Goal: Information Seeking & Learning: Check status

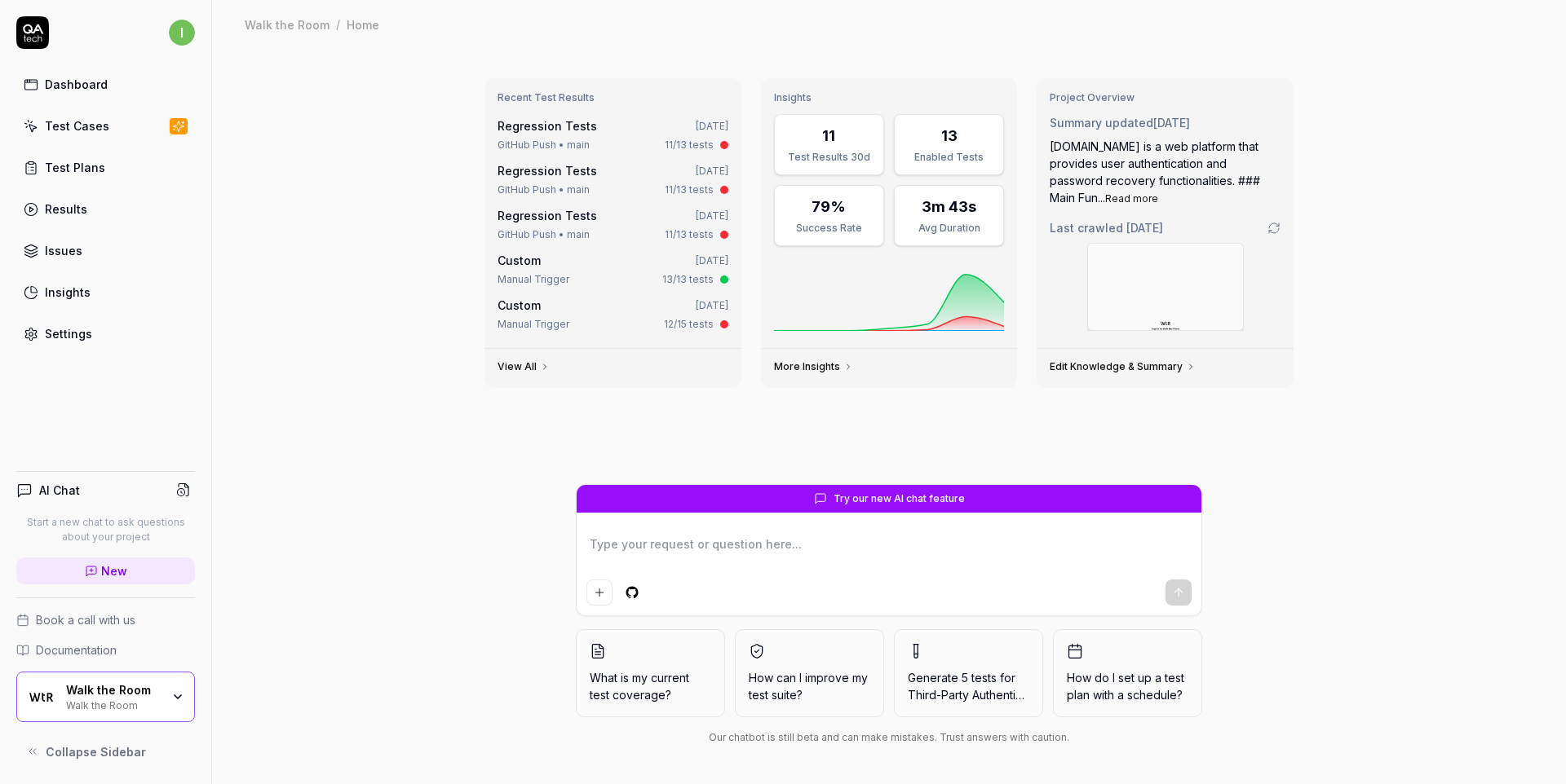
type textarea "*"
click at [96, 132] on div "Test Cases" at bounding box center [77, 126] width 65 height 17
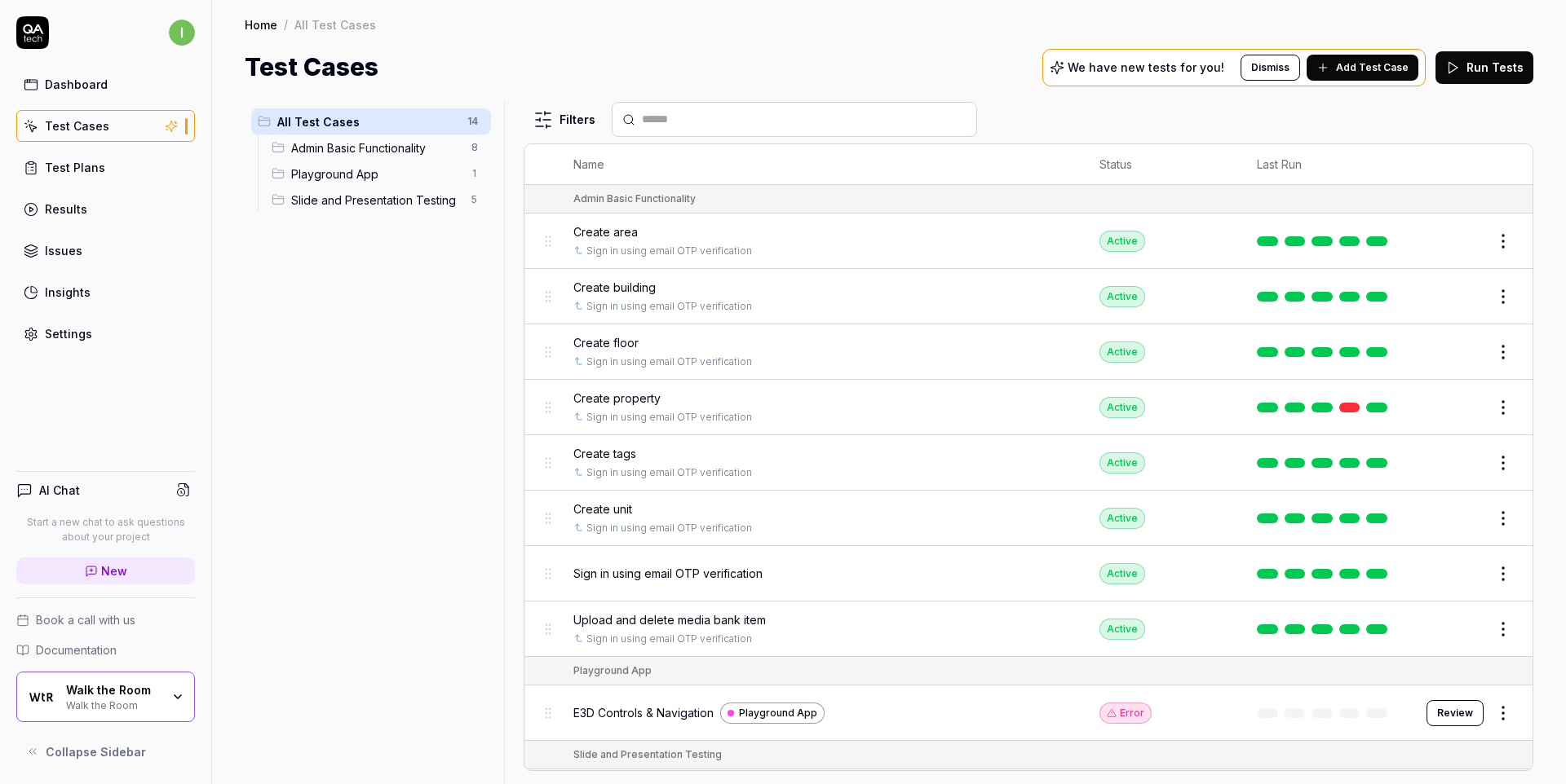
click at [78, 168] on div "Test Plans" at bounding box center [75, 168] width 60 height 17
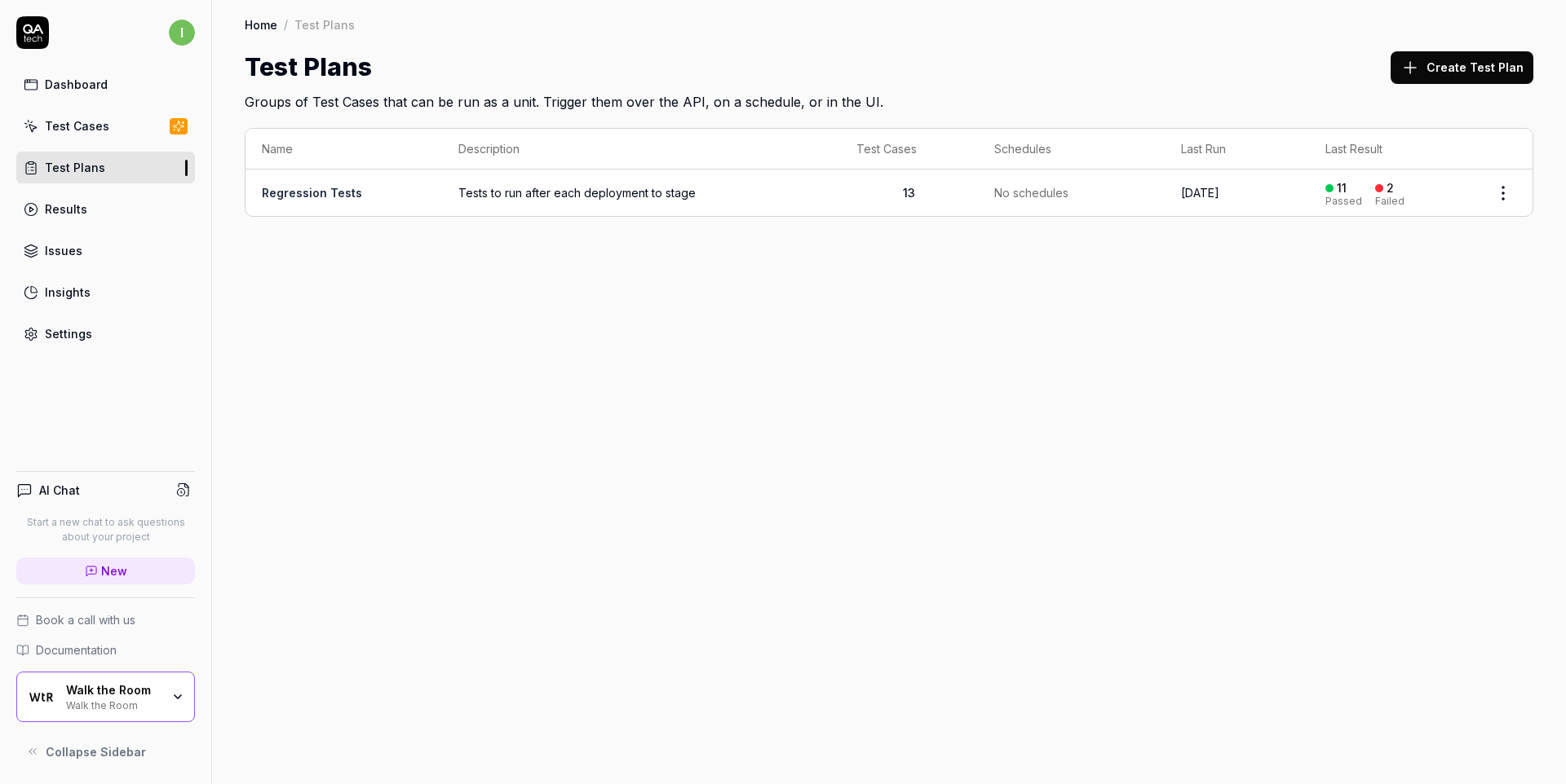
click at [71, 209] on div "Results" at bounding box center [66, 209] width 43 height 17
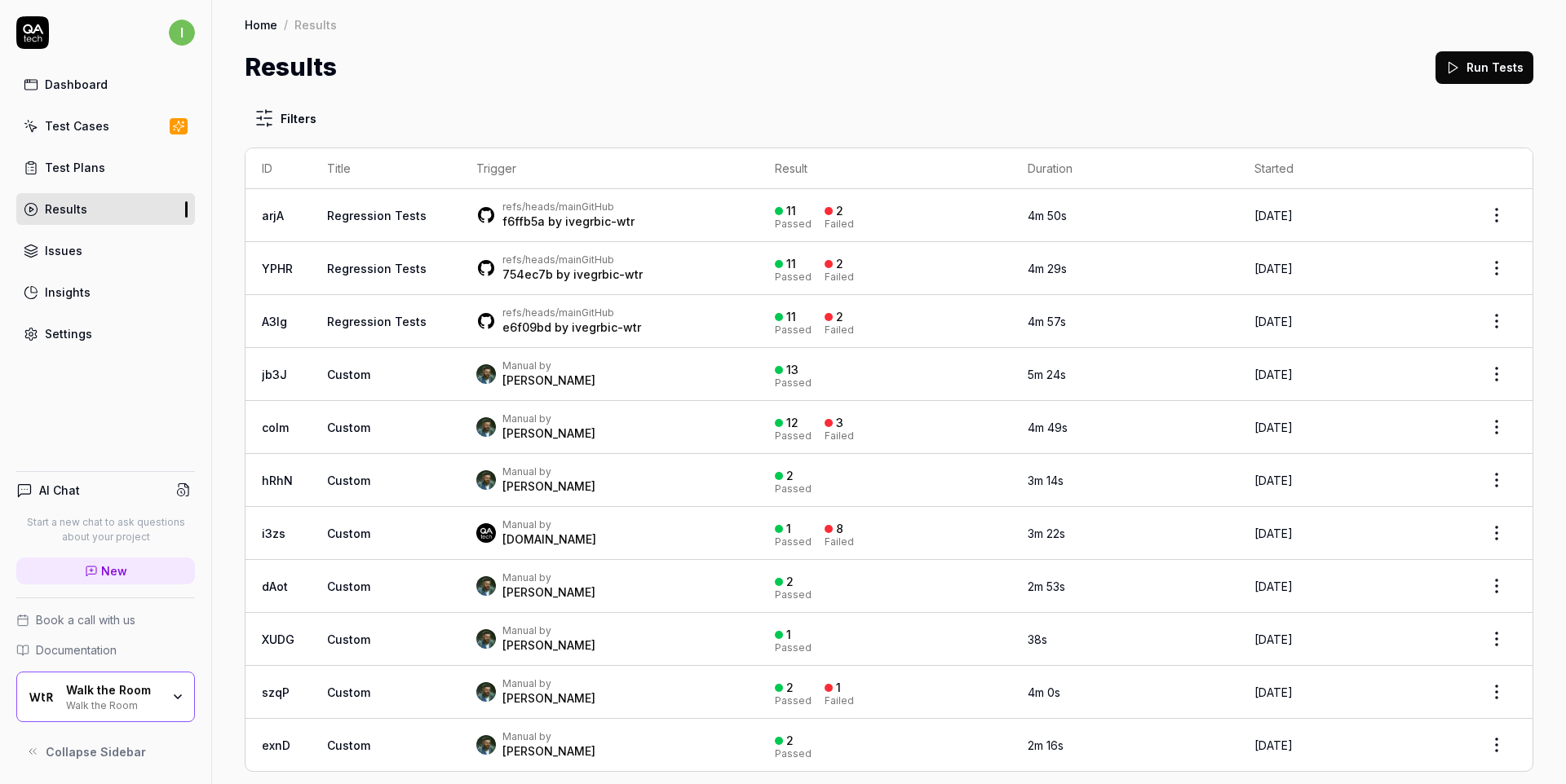
click at [391, 215] on link "Regression Tests" at bounding box center [376, 215] width 100 height 14
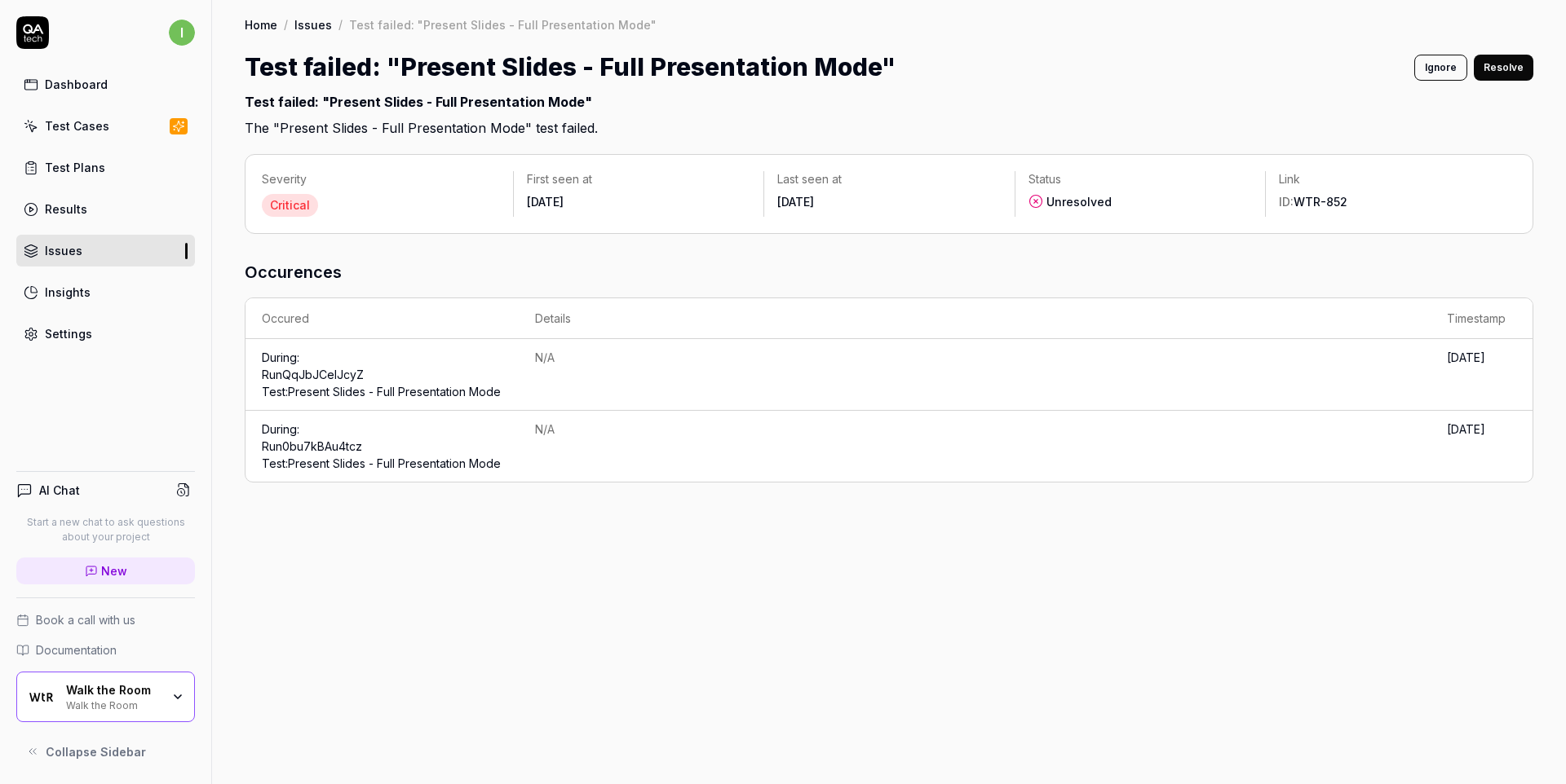
click at [344, 396] on link "Run QqJbJCeIJcyZ Test: Present Slides - Full Presentation Mode" at bounding box center [380, 383] width 239 height 31
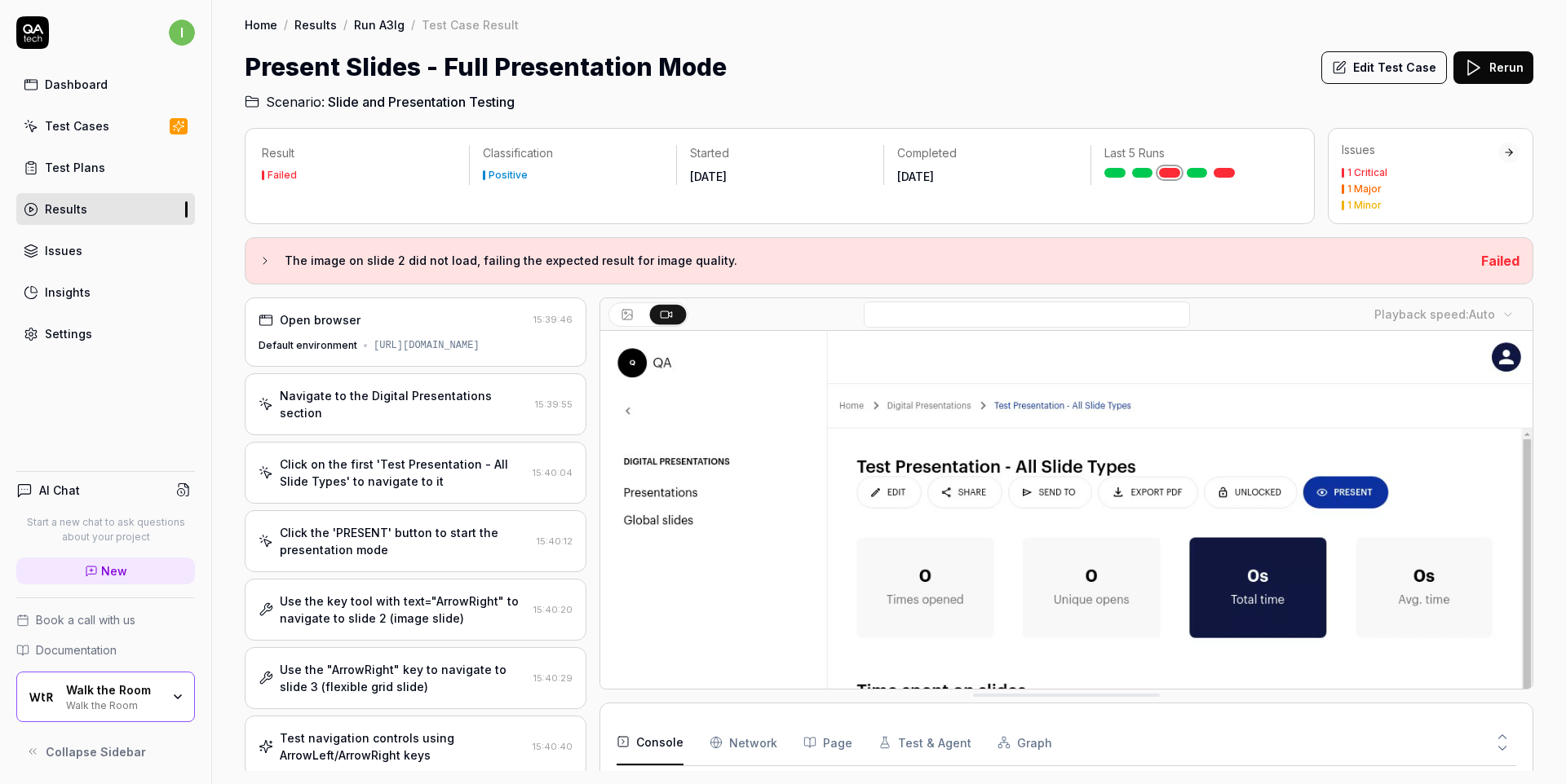
click at [436, 349] on div "https://platform.stage.walktheroom.com/0199702b-c64c-72b8-a570-a2977b678a66" at bounding box center [426, 346] width 106 height 15
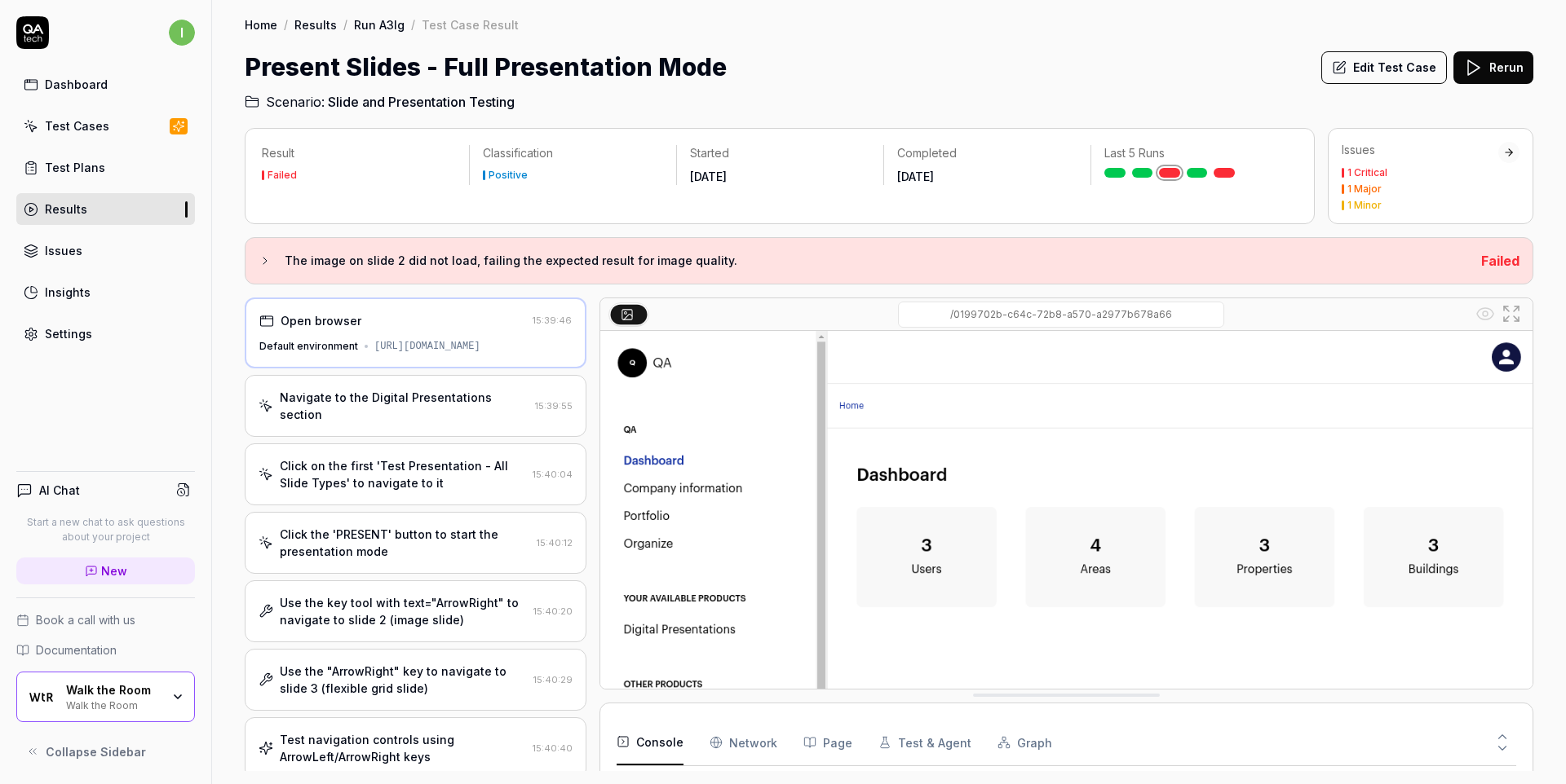
click at [969, 317] on input "/0199702b-c64c-72b8-a570-a2977b678a66" at bounding box center [1060, 314] width 326 height 26
click at [1083, 319] on input "/0199702b-c64c-72b8-a570-a2977b678a66" at bounding box center [1060, 314] width 326 height 26
click at [1083, 320] on input "/0199702b-c64c-72b8-a570-a2977b678a66" at bounding box center [1060, 314] width 326 height 26
